Goal: Check status

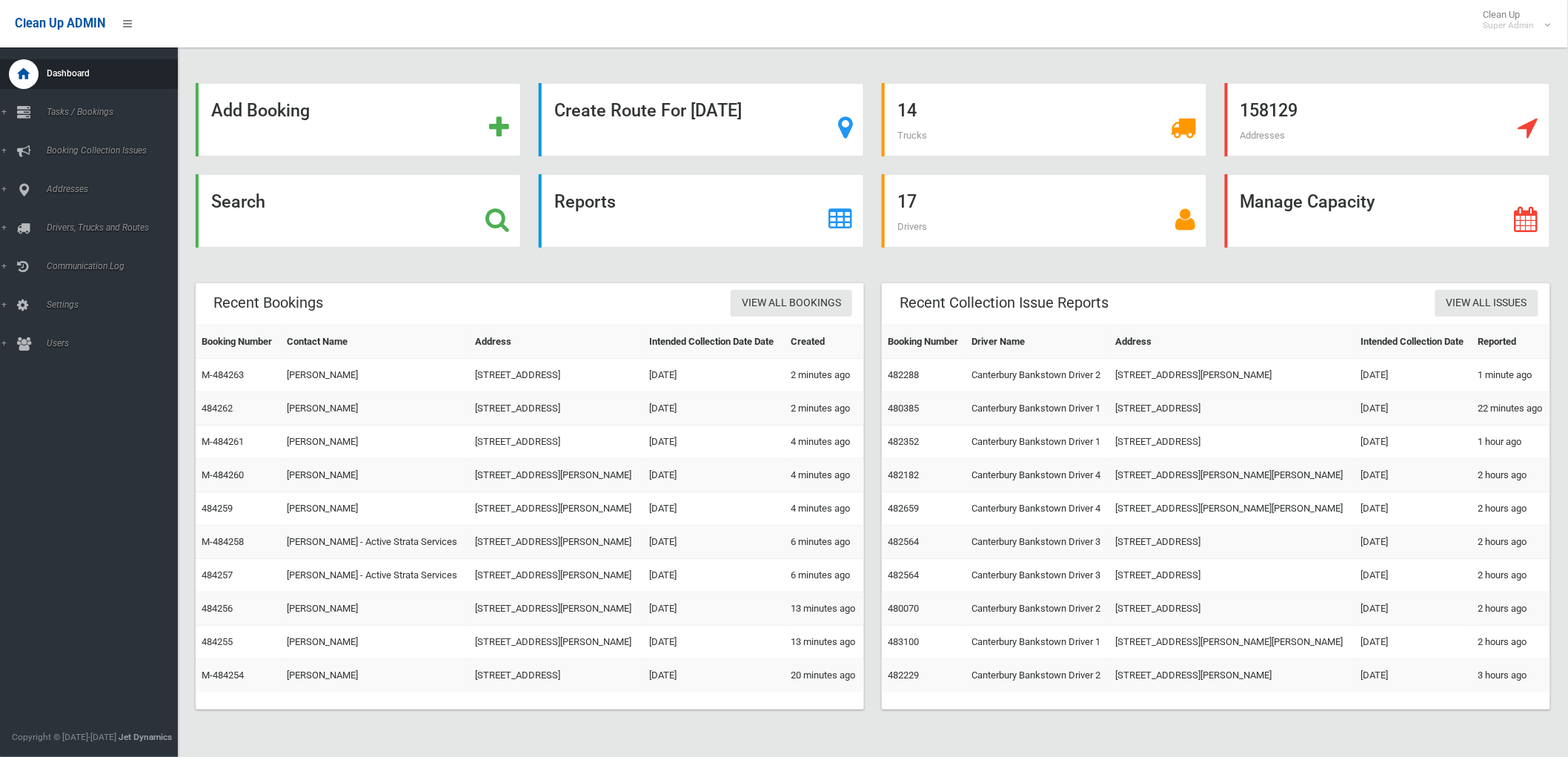
click at [278, 215] on div "Search" at bounding box center [358, 210] width 325 height 73
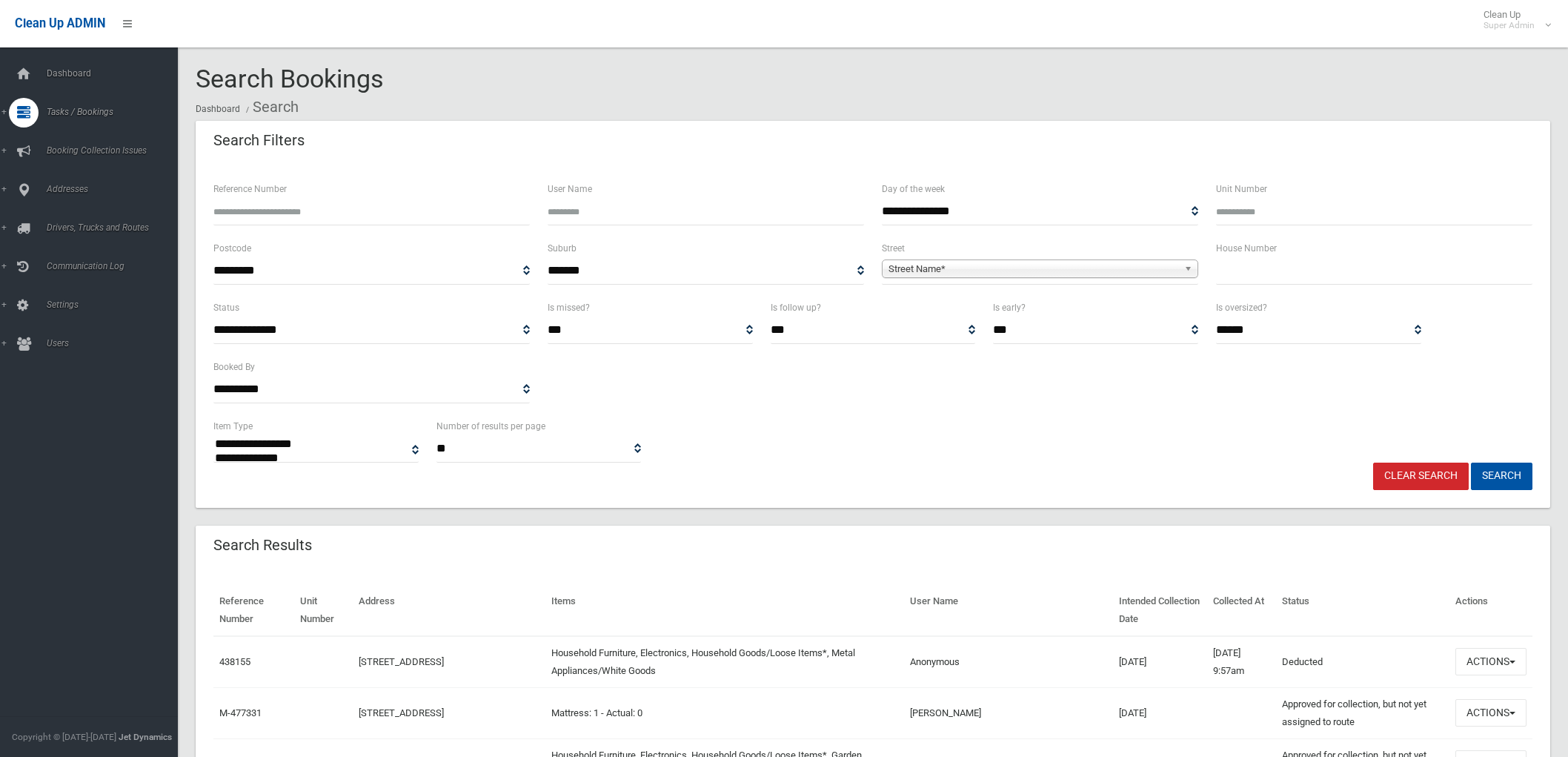
select select
click at [310, 212] on input "Reference Number" at bounding box center [371, 211] width 316 height 27
type input "******"
click at [1471, 463] on button "Search" at bounding box center [1501, 476] width 62 height 27
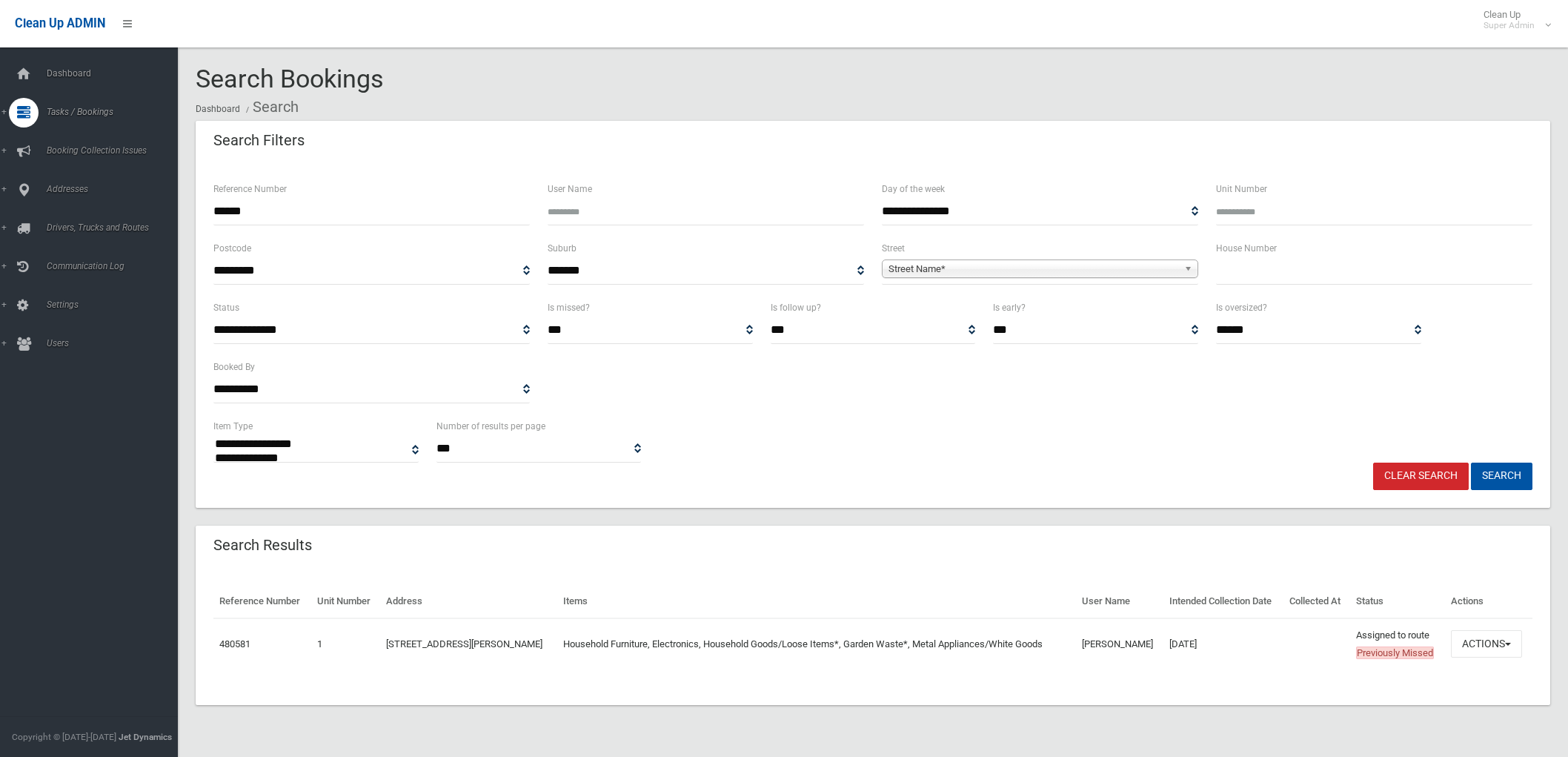
select select
